Goal: Information Seeking & Learning: Learn about a topic

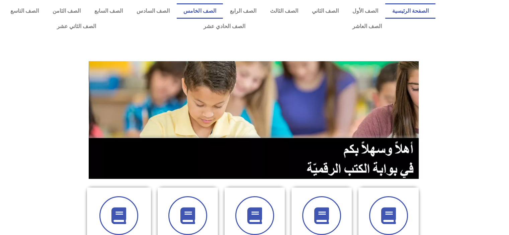
click at [223, 14] on link "الصف الخامس" at bounding box center [200, 10] width 46 height 15
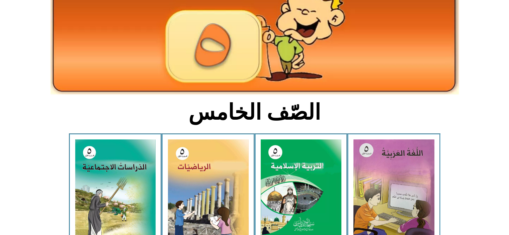
scroll to position [85, 0]
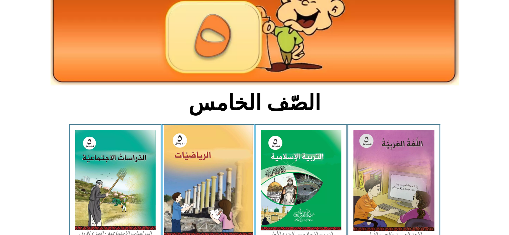
click at [222, 177] on img at bounding box center [208, 181] width 89 height 112
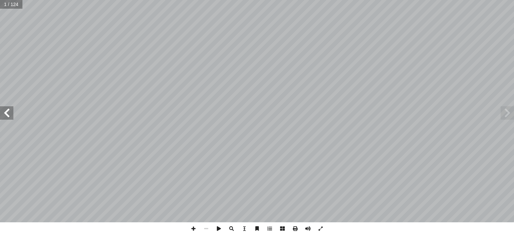
click at [12, 114] on span at bounding box center [6, 112] width 13 height 13
click at [8, 117] on span at bounding box center [6, 112] width 13 height 13
click at [11, 112] on span at bounding box center [6, 112] width 13 height 13
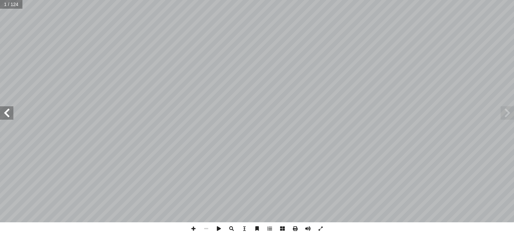
click at [11, 115] on span at bounding box center [6, 112] width 13 height 13
click at [10, 114] on span at bounding box center [6, 112] width 13 height 13
click at [8, 114] on span at bounding box center [6, 112] width 13 height 13
click at [9, 113] on span at bounding box center [6, 112] width 13 height 13
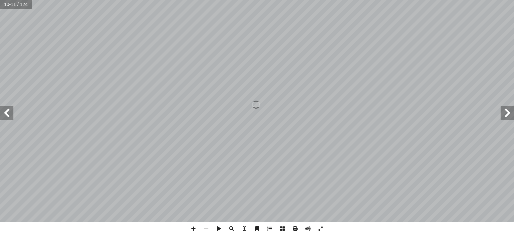
click at [8, 113] on span at bounding box center [6, 112] width 13 height 13
click at [9, 117] on span at bounding box center [6, 112] width 13 height 13
click at [8, 112] on span at bounding box center [6, 112] width 13 height 13
click at [9, 117] on span at bounding box center [6, 112] width 13 height 13
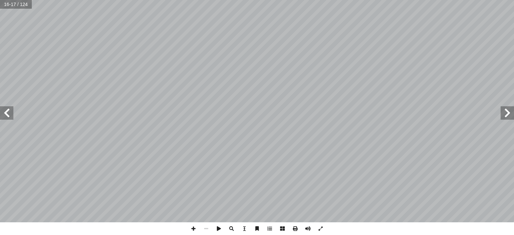
click at [9, 114] on span at bounding box center [6, 112] width 13 height 13
click at [7, 114] on span at bounding box center [6, 112] width 13 height 13
click at [11, 112] on span at bounding box center [6, 112] width 13 height 13
click at [7, 114] on span at bounding box center [6, 112] width 13 height 13
